Goal: Find specific page/section: Find specific page/section

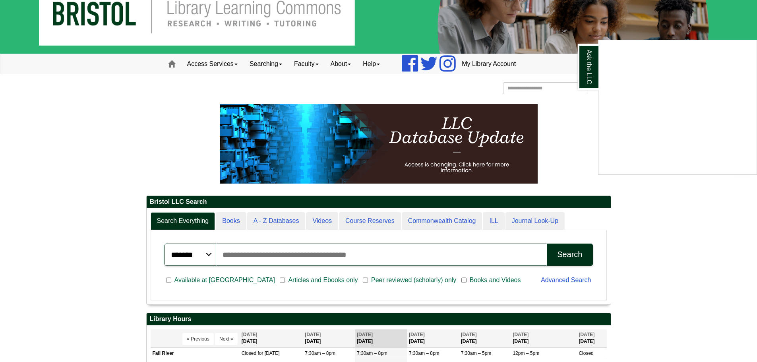
scroll to position [159, 0]
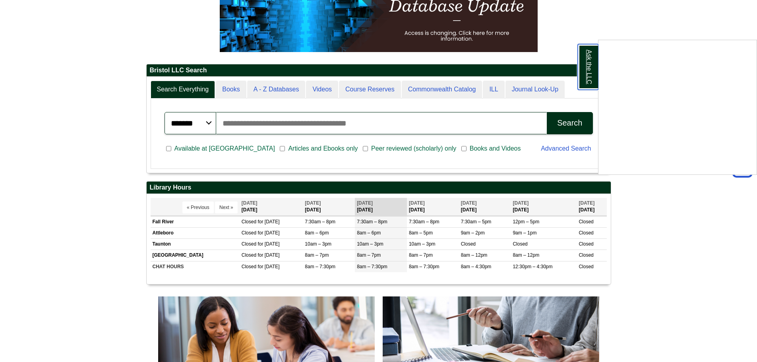
click at [584, 75] on link "Ask the LLC" at bounding box center [588, 67] width 21 height 46
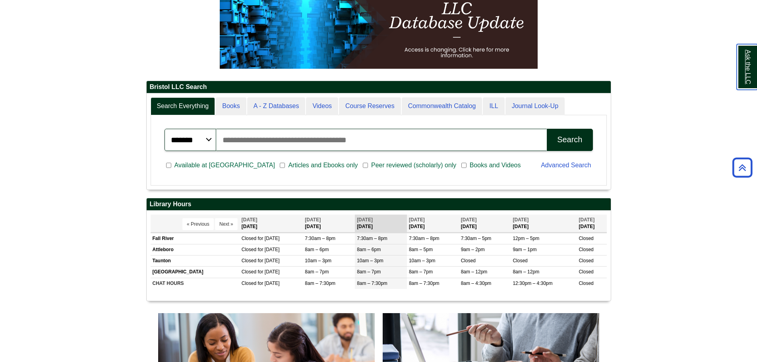
scroll to position [0, 0]
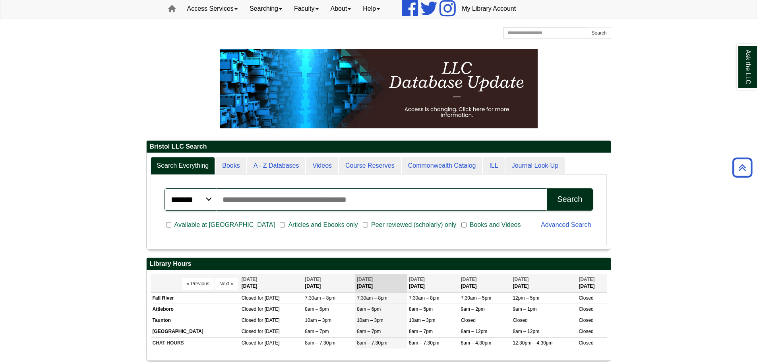
scroll to position [80, 0]
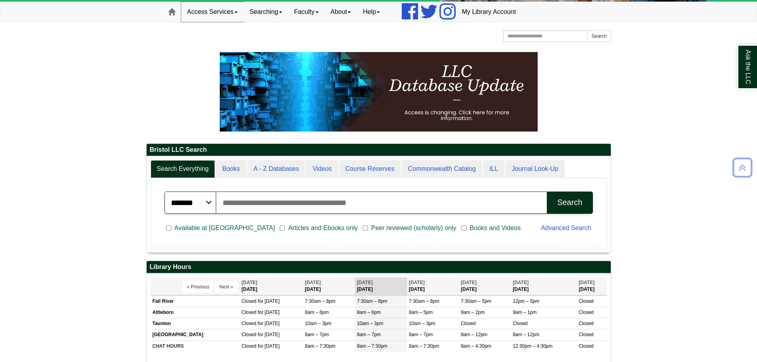
click at [213, 5] on link "Access Services" at bounding box center [212, 12] width 62 height 20
click at [210, 35] on link "Chromebooks" at bounding box center [223, 37] width 83 height 9
